Goal: Information Seeking & Learning: Learn about a topic

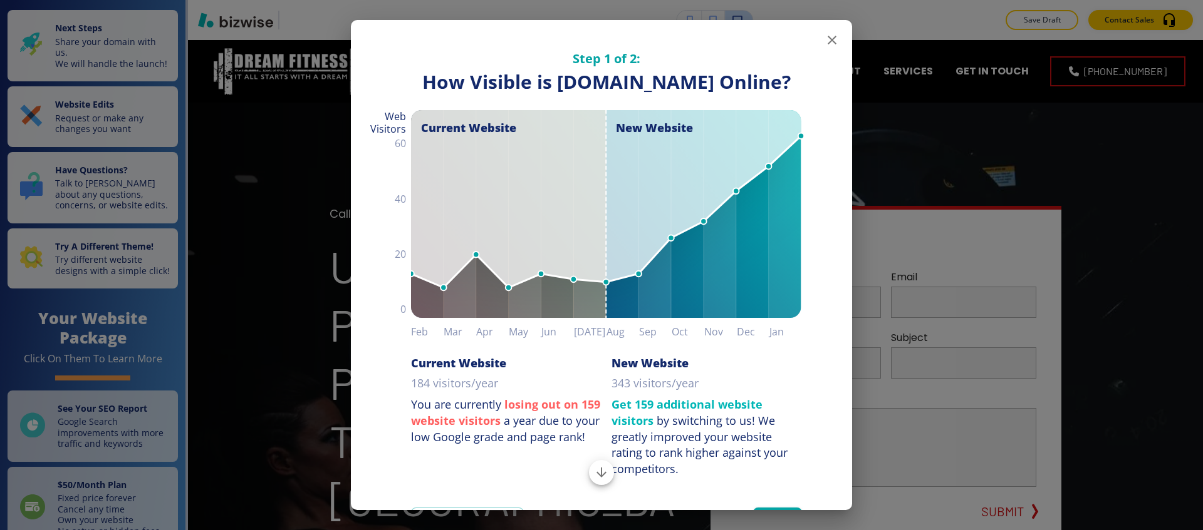
click at [824, 40] on icon "button" at bounding box center [831, 40] width 15 height 15
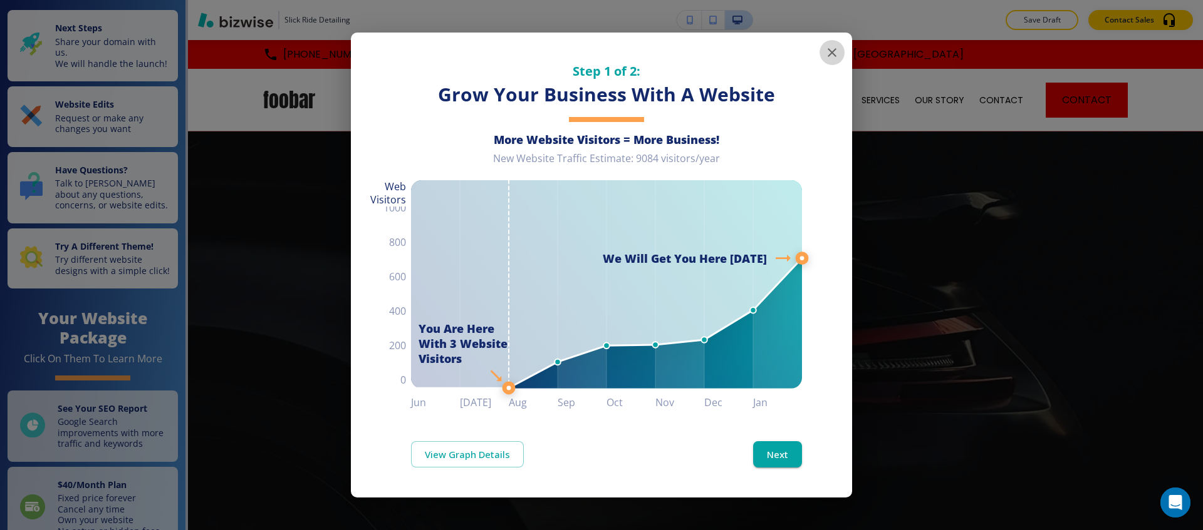
click at [833, 54] on icon "button" at bounding box center [831, 52] width 9 height 9
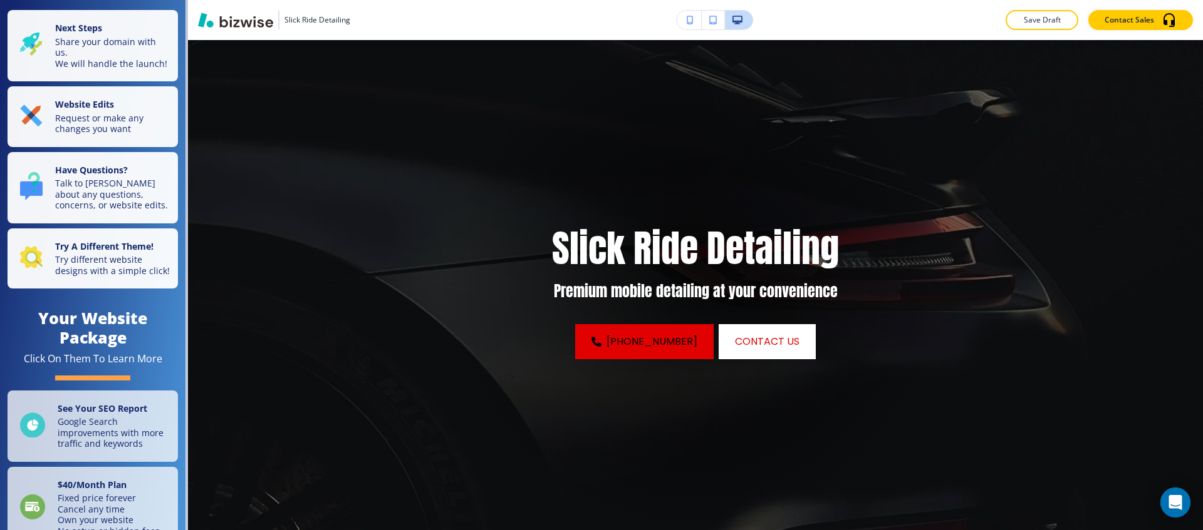
scroll to position [2, 0]
